Goal: Task Accomplishment & Management: Use online tool/utility

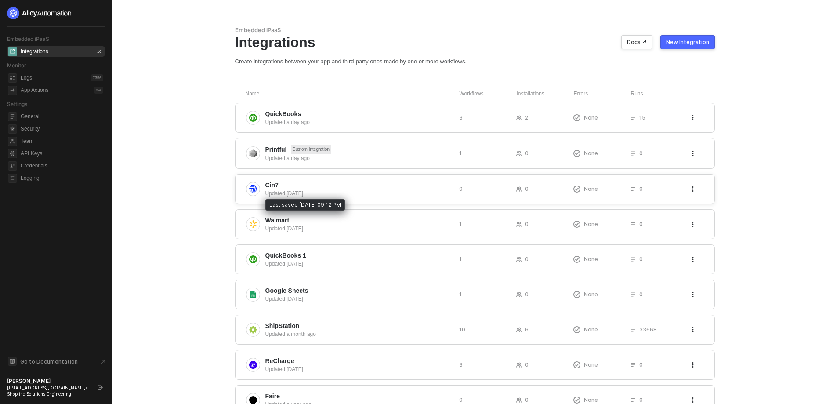
click at [275, 190] on div "Updated [DATE]" at bounding box center [358, 193] width 187 height 8
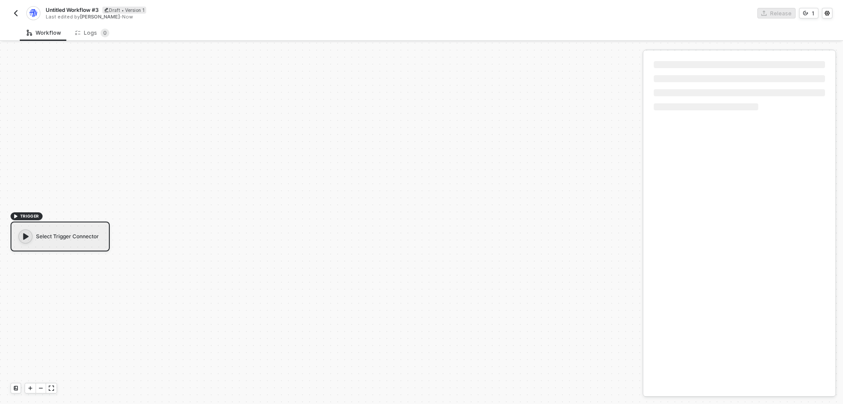
scroll to position [16, 0]
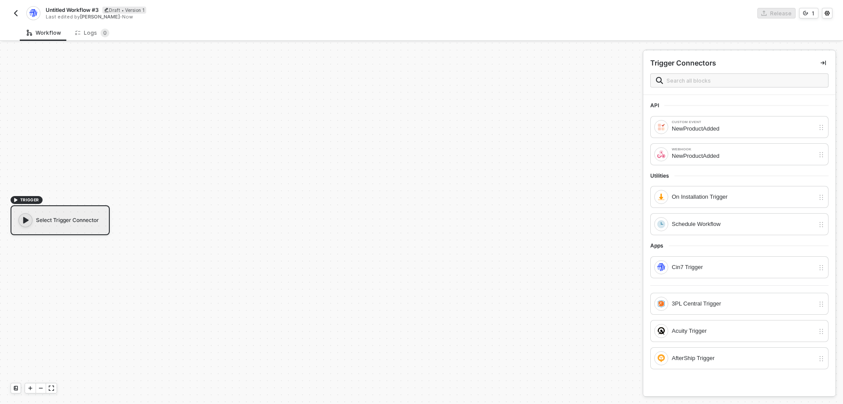
click at [87, 223] on div "Select Trigger Connector" at bounding box center [60, 220] width 99 height 30
click at [681, 81] on input "text" at bounding box center [745, 81] width 156 height 10
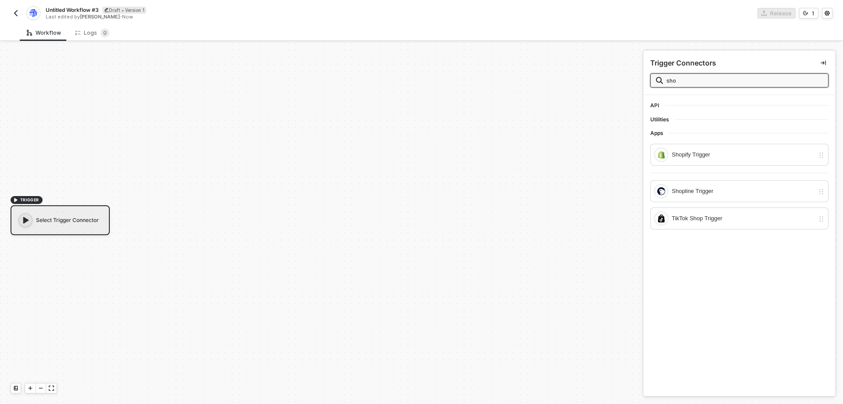
scroll to position [0, 0]
type input "shop"
click at [722, 194] on div "Shopline Trigger" at bounding box center [743, 191] width 143 height 10
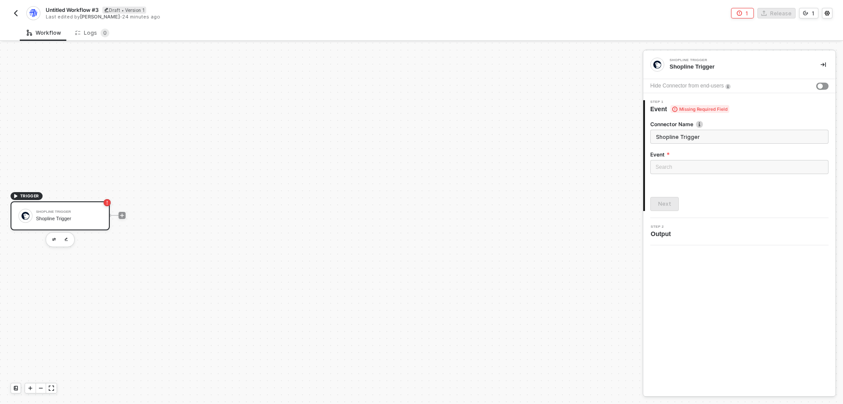
click at [695, 159] on div "Event" at bounding box center [739, 155] width 178 height 9
click at [688, 165] on input "search" at bounding box center [740, 166] width 168 height 13
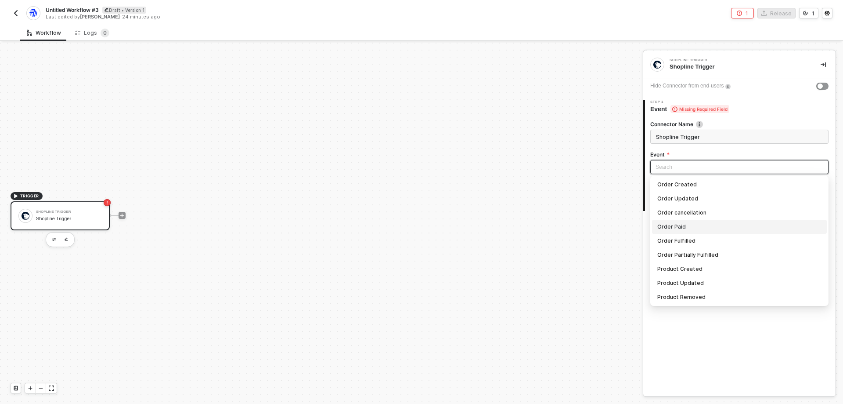
click at [700, 226] on div "Order Paid" at bounding box center [739, 227] width 164 height 10
type input "Trigger workflow when order paid"
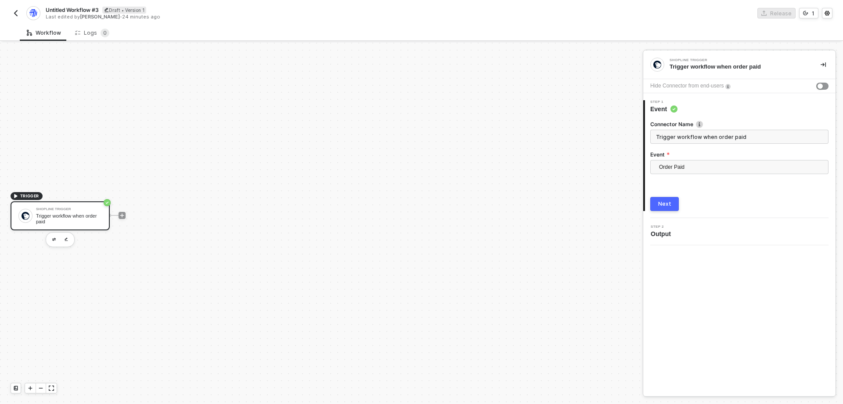
click at [661, 202] on div "Next" at bounding box center [664, 203] width 13 height 7
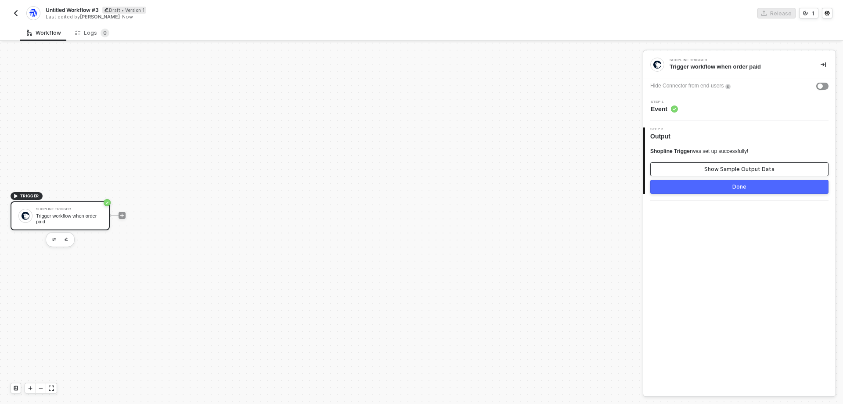
click at [710, 170] on div "Show Sample Output Data" at bounding box center [739, 169] width 70 height 7
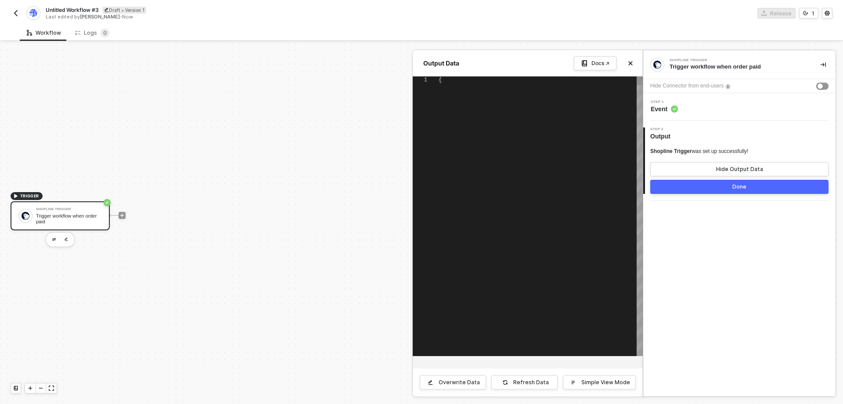
type textarea "{ "name": "D101", "id": "21069406067532696210781077", "app_id": "SL201", "subto…"
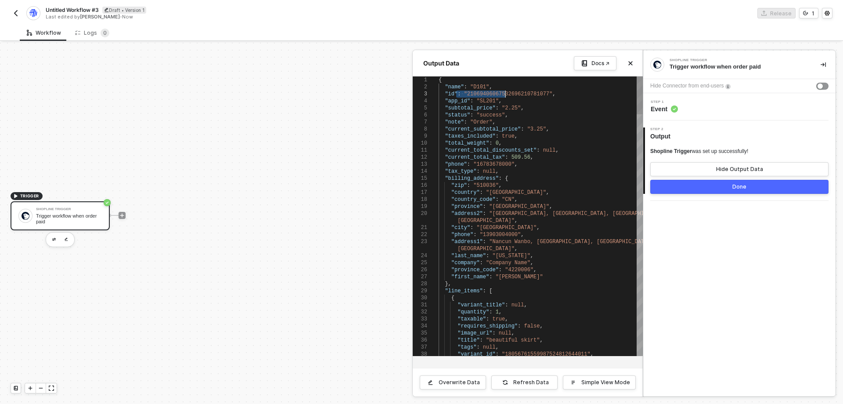
drag, startPoint x: 457, startPoint y: 96, endPoint x: 505, endPoint y: 95, distance: 47.9
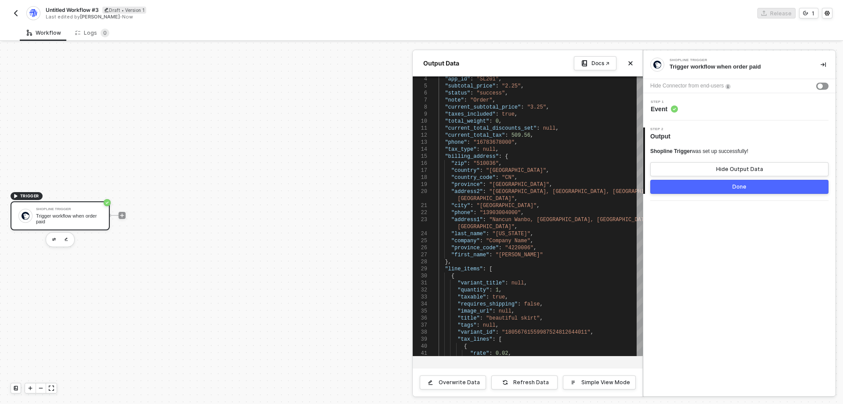
click at [704, 292] on div "Shopline Trigger Trigger workflow when order paid Hide Connector from end-users…" at bounding box center [739, 223] width 192 height 345
click at [602, 65] on div "Docs ↗" at bounding box center [601, 63] width 18 height 7
click at [582, 61] on icon at bounding box center [584, 63] width 5 height 6
click at [629, 63] on icon "icon-close" at bounding box center [630, 63] width 5 height 5
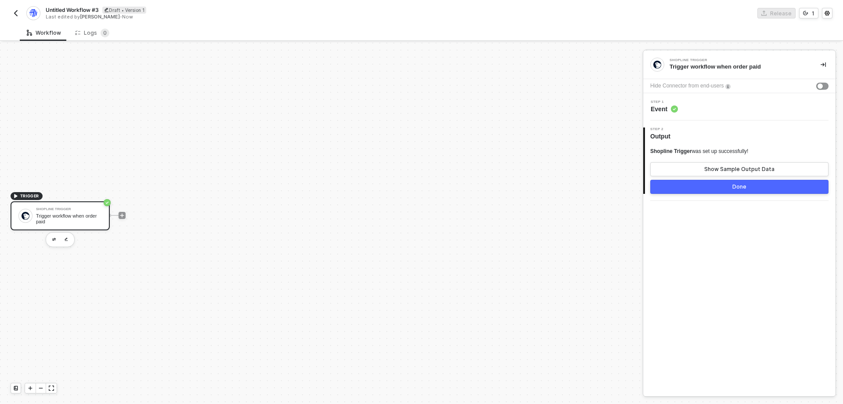
click at [471, 264] on div "TRIGGER Shopline Trigger Trigger workflow when order paid" at bounding box center [319, 214] width 639 height 377
click at [823, 64] on icon "icon-collapse-right" at bounding box center [823, 64] width 5 height 5
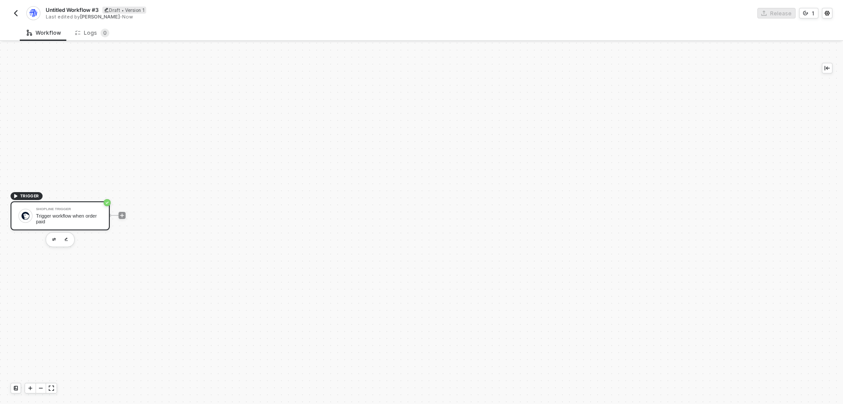
click at [435, 169] on div "TRIGGER Shopline Trigger Trigger workflow when order paid" at bounding box center [403, 214] width 807 height 377
click at [83, 209] on div "Shopline Trigger" at bounding box center [69, 209] width 66 height 4
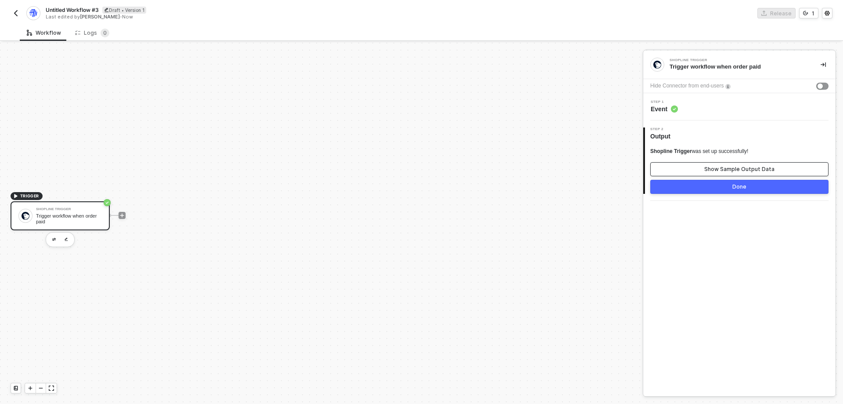
click at [750, 170] on div "Show Sample Output Data" at bounding box center [739, 169] width 70 height 7
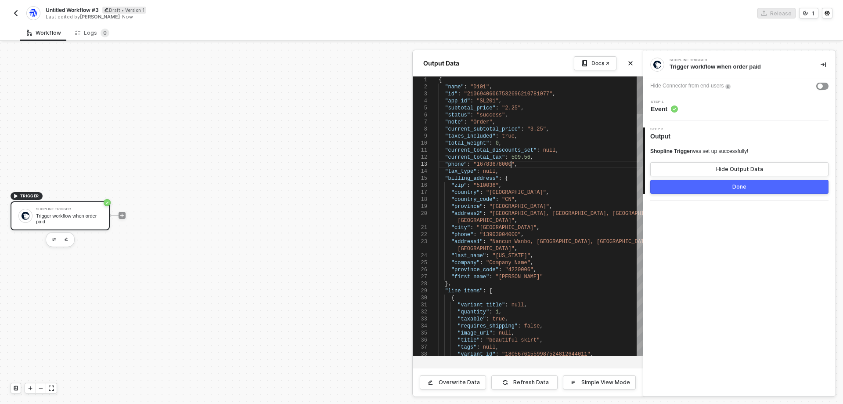
click at [545, 163] on div ""phone" : "[PHONE_NUMBER]" ," at bounding box center [541, 164] width 204 height 7
type textarea "[GEOGRAPHIC_DATA]", "city": "[GEOGRAPHIC_DATA]", "phone": "[PHONE_NUMBER]", "ad…"
type textarea "fin"
type textarea ""total_line_items_price": null, "total_tip_received": null, "current_total_pric…"
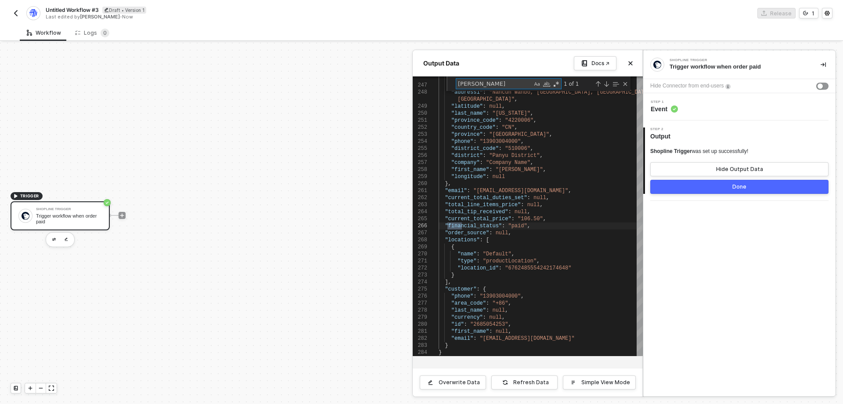
type textarea "[PERSON_NAME]"
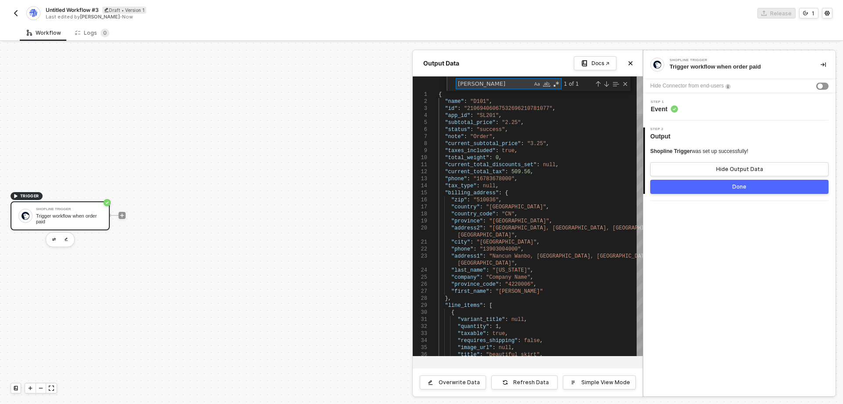
drag, startPoint x: 639, startPoint y: 248, endPoint x: 620, endPoint y: 102, distance: 147.4
click at [620, 102] on div ""taxable" : true , "requires_shipping" : false , "image_url" : null , "title" :…" at bounding box center [541, 215] width 204 height 279
click at [465, 85] on textarea "[PERSON_NAME]" at bounding box center [494, 84] width 76 height 10
type textarea ""current_total_discounts_set": null, "current_total_tax": 509.56, "phone": "[PH…"
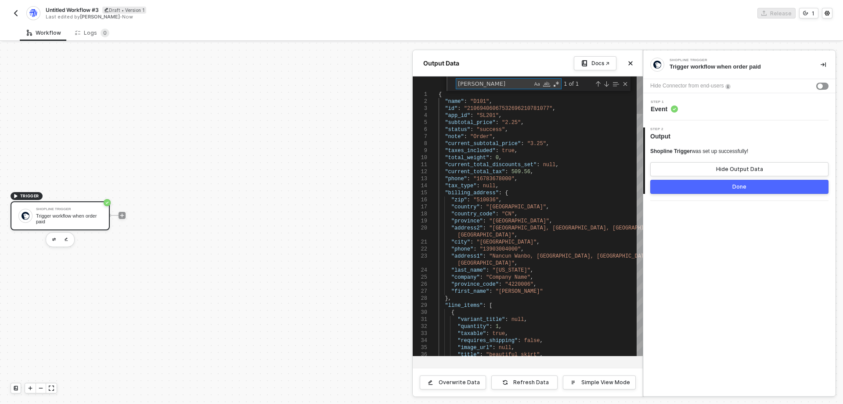
type textarea "o"
type textarea "}, "title": "Tax name" } ], "price": "3.25", "vendor": null, "product_id": "160…"
type textarea "or"
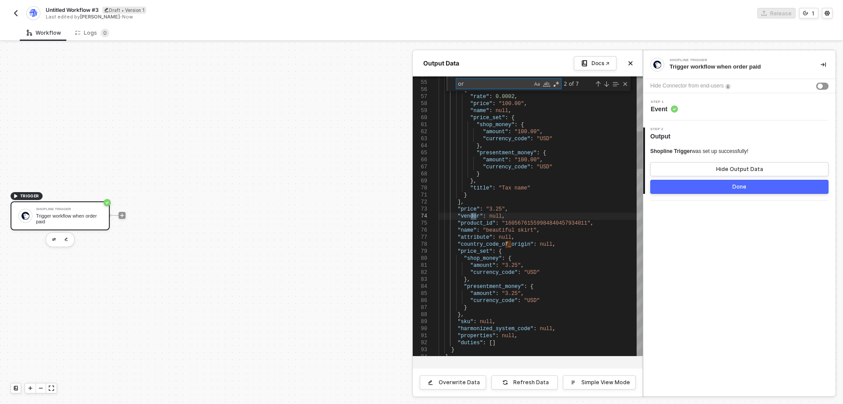
type textarea ""order_status_url": "[URL][DOMAIN_NAME]", "current_total_price_set": { "shop_mo…"
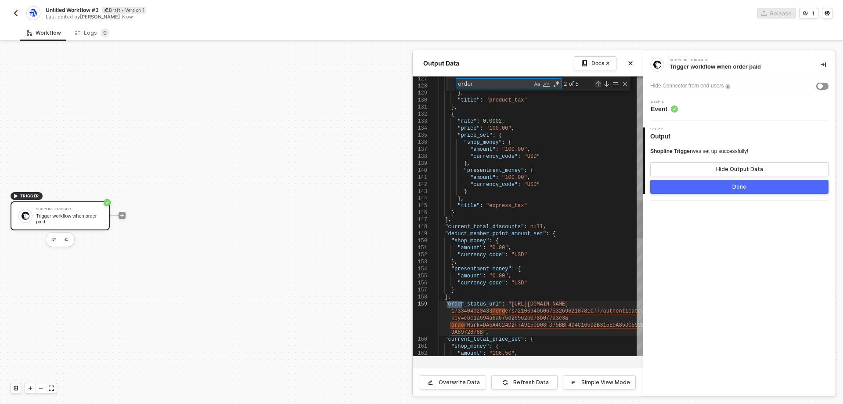
type textarea "order"
click at [597, 86] on div "Previous Match (Shift+Enter)" at bounding box center [598, 83] width 7 height 7
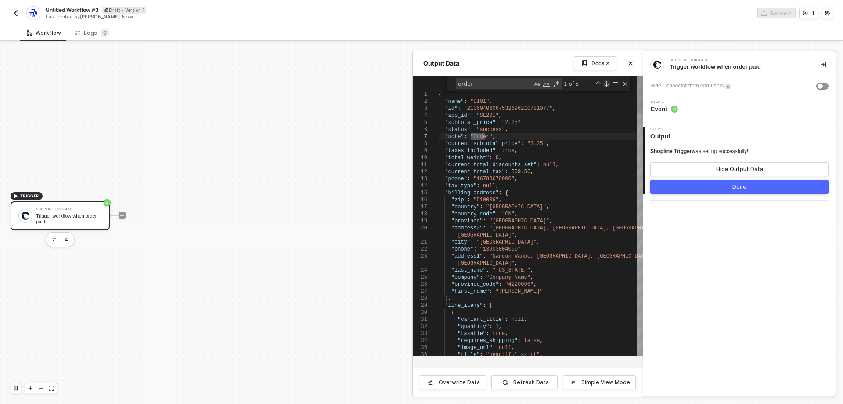
click at [606, 86] on div "Next Match (Enter)" at bounding box center [606, 83] width 7 height 7
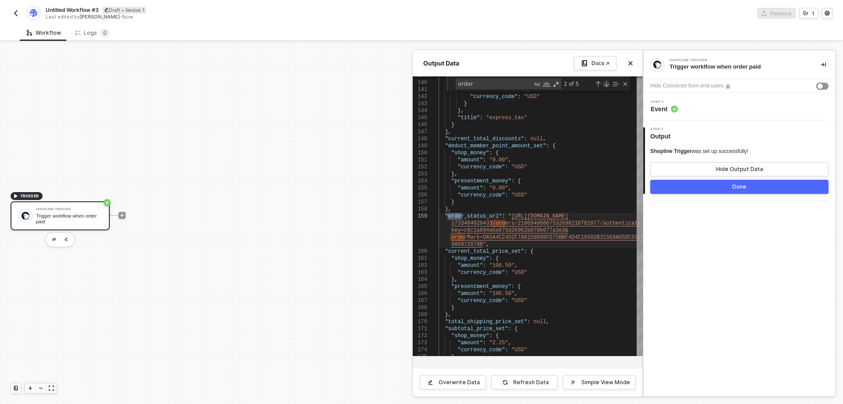
click at [606, 86] on div "Next Match (Enter)" at bounding box center [606, 83] width 7 height 7
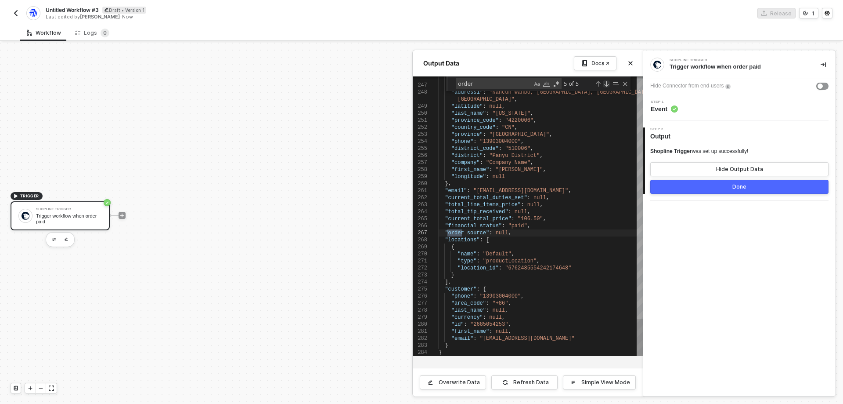
click at [606, 86] on div "Next Match (Enter)" at bounding box center [606, 83] width 7 height 7
type textarea "{ "name": "D101", "id": "21069406067532696210781077", "app_id": "SL201", "subto…"
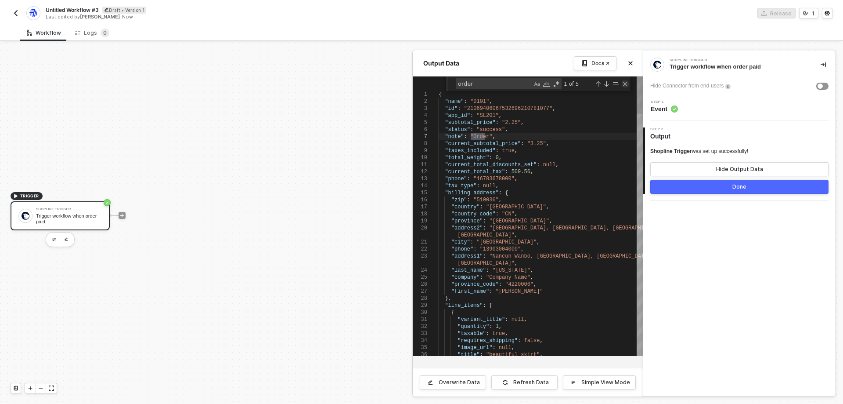
click at [622, 84] on div "Close (Escape)" at bounding box center [625, 83] width 7 height 7
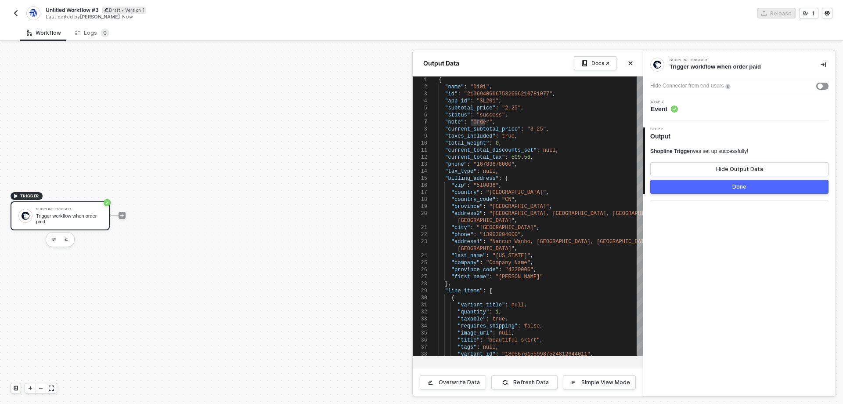
click at [735, 264] on div "Shopline Trigger Trigger workflow when order paid Hide Connector from end-users…" at bounding box center [739, 223] width 192 height 345
click at [630, 61] on icon "icon-close" at bounding box center [630, 63] width 5 height 5
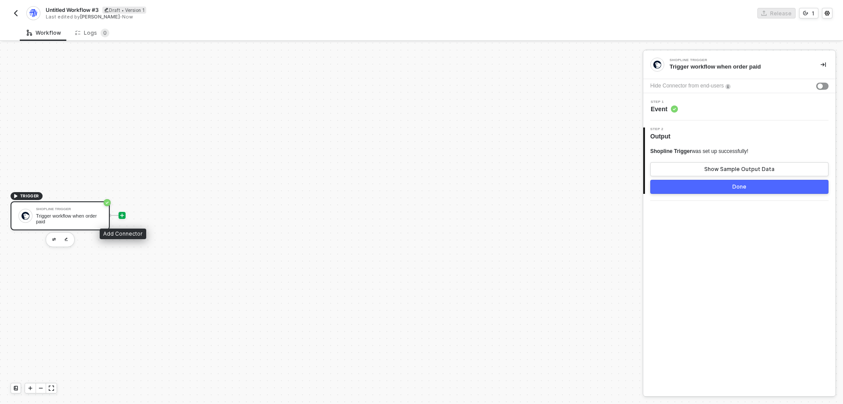
click at [121, 213] on icon "icon-play" at bounding box center [121, 215] width 5 height 5
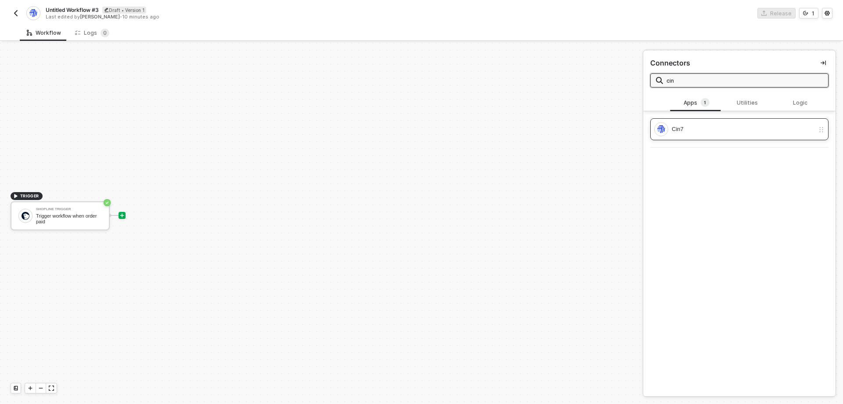
type input "cin"
click at [681, 134] on div "Cin7" at bounding box center [743, 129] width 143 height 10
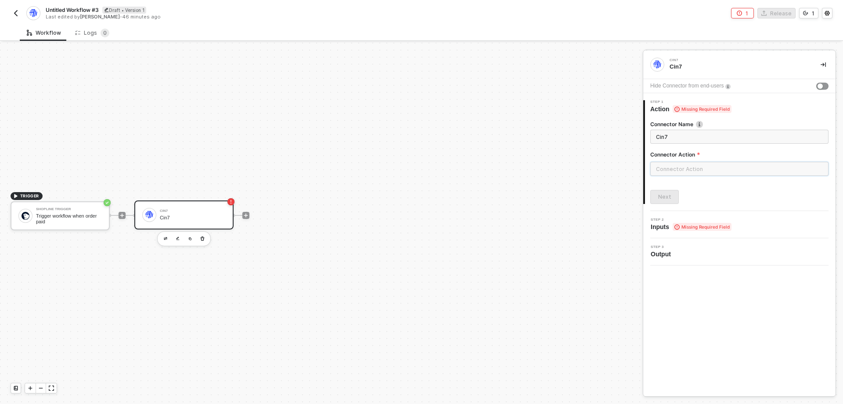
click at [697, 164] on input "text" at bounding box center [739, 169] width 178 height 14
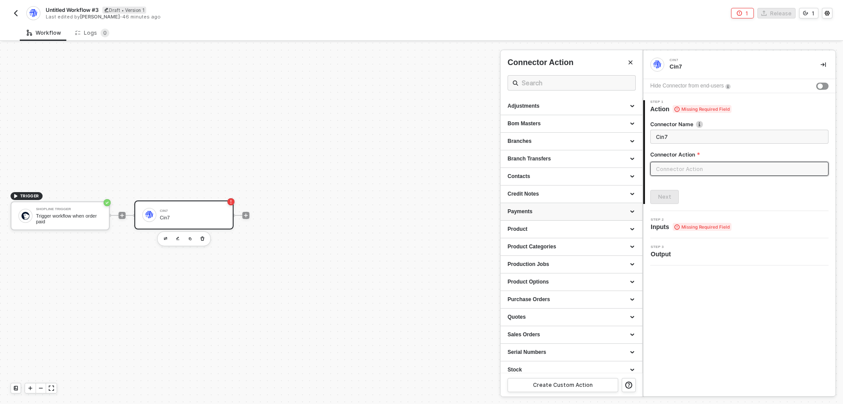
scroll to position [41, 0]
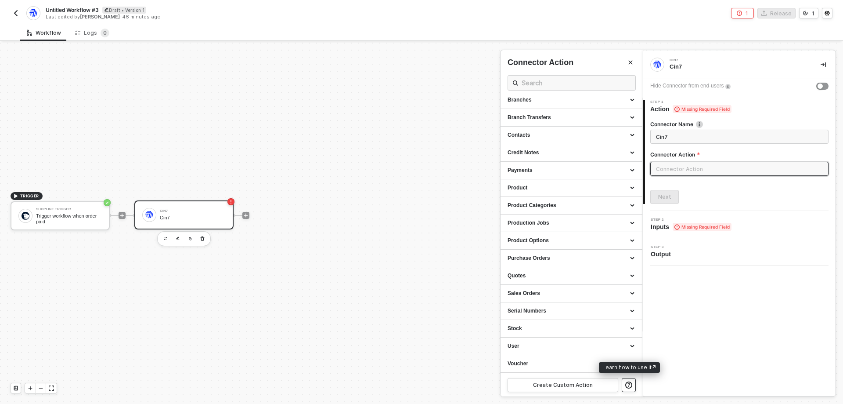
click at [629, 387] on icon "button" at bounding box center [628, 384] width 7 height 7
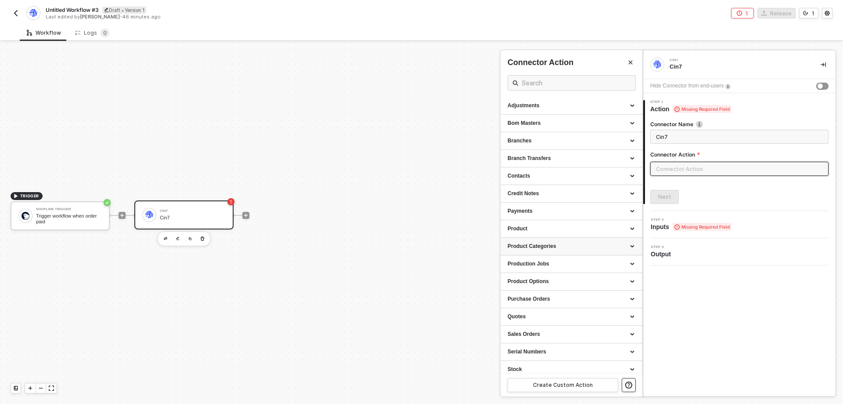
scroll to position [0, 0]
drag, startPoint x: 632, startPoint y: 60, endPoint x: 588, endPoint y: 71, distance: 46.2
click at [632, 59] on button "Close" at bounding box center [630, 62] width 11 height 11
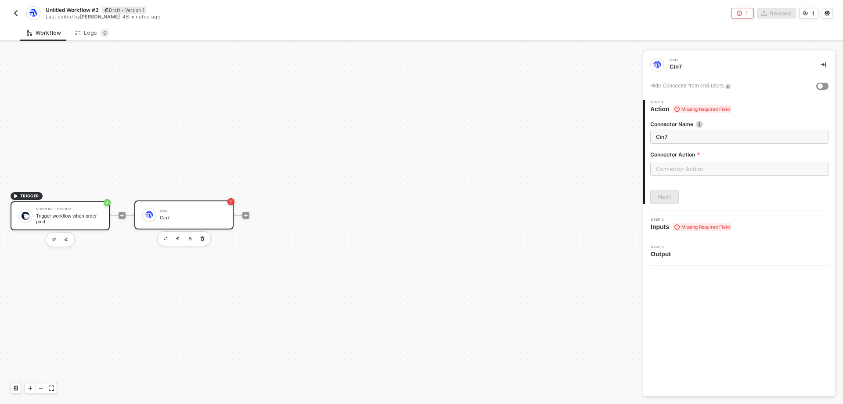
click at [75, 216] on div "Trigger workflow when order paid" at bounding box center [69, 218] width 66 height 11
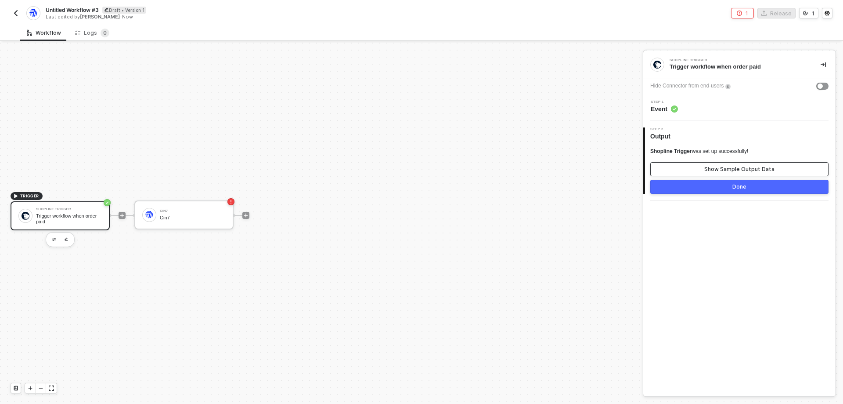
click at [728, 169] on div "Show Sample Output Data" at bounding box center [739, 169] width 70 height 7
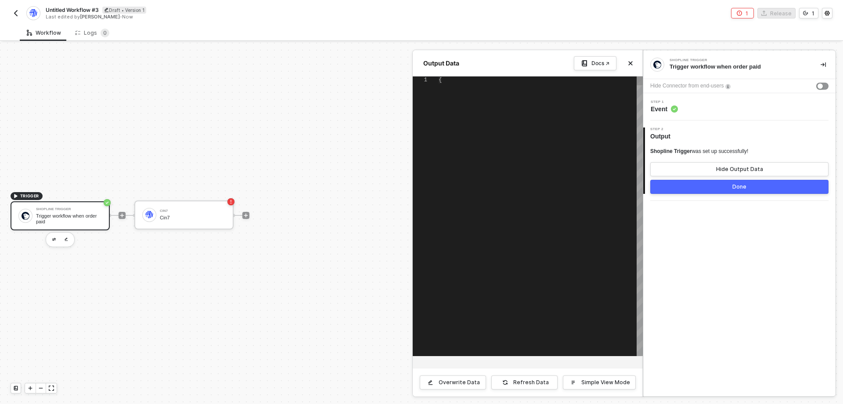
type textarea "{ "name": "D101", "id": "21069406067532696210781077", "app_id": "SL201", "subto…"
